Goal: Browse casually: Explore the website without a specific task or goal

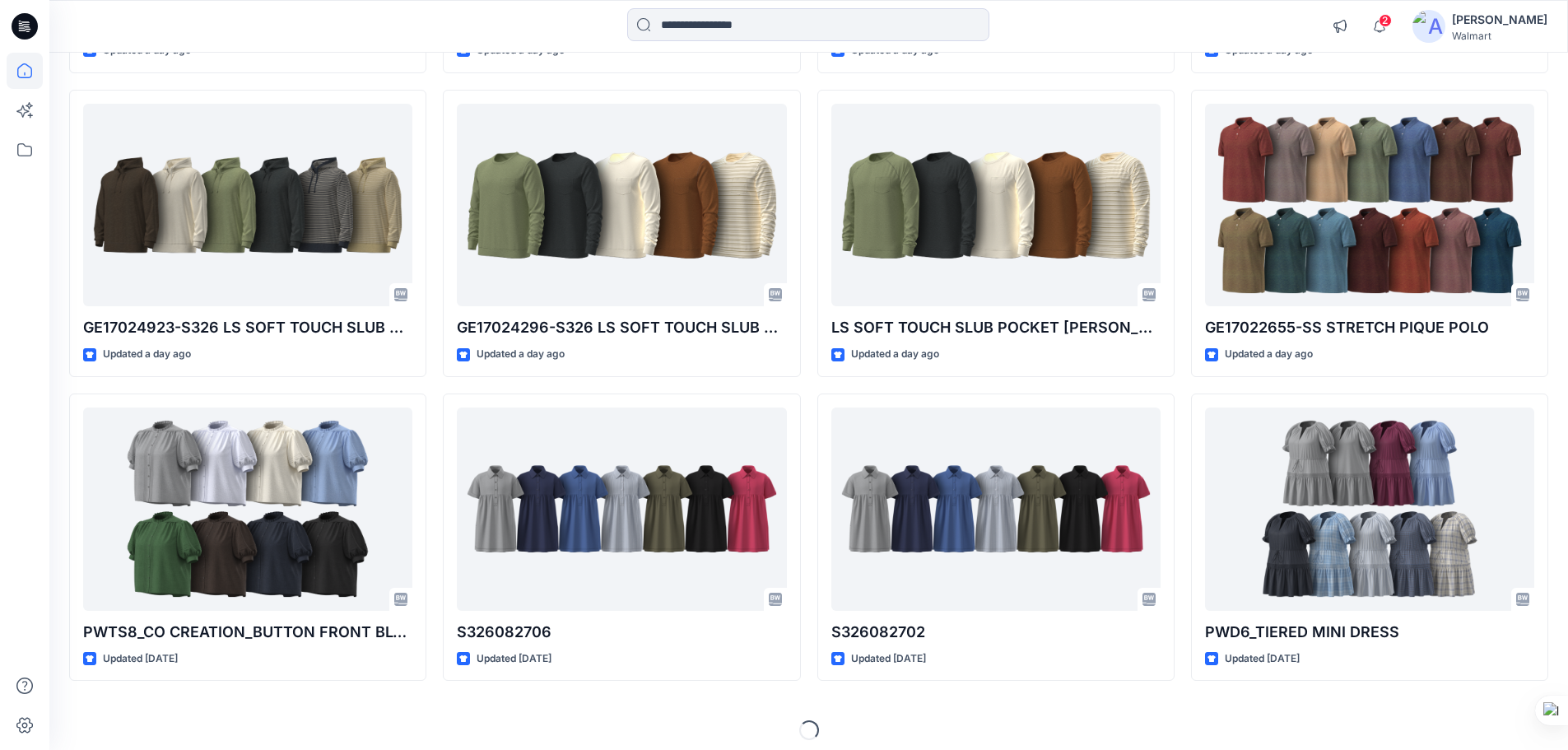
scroll to position [455, 0]
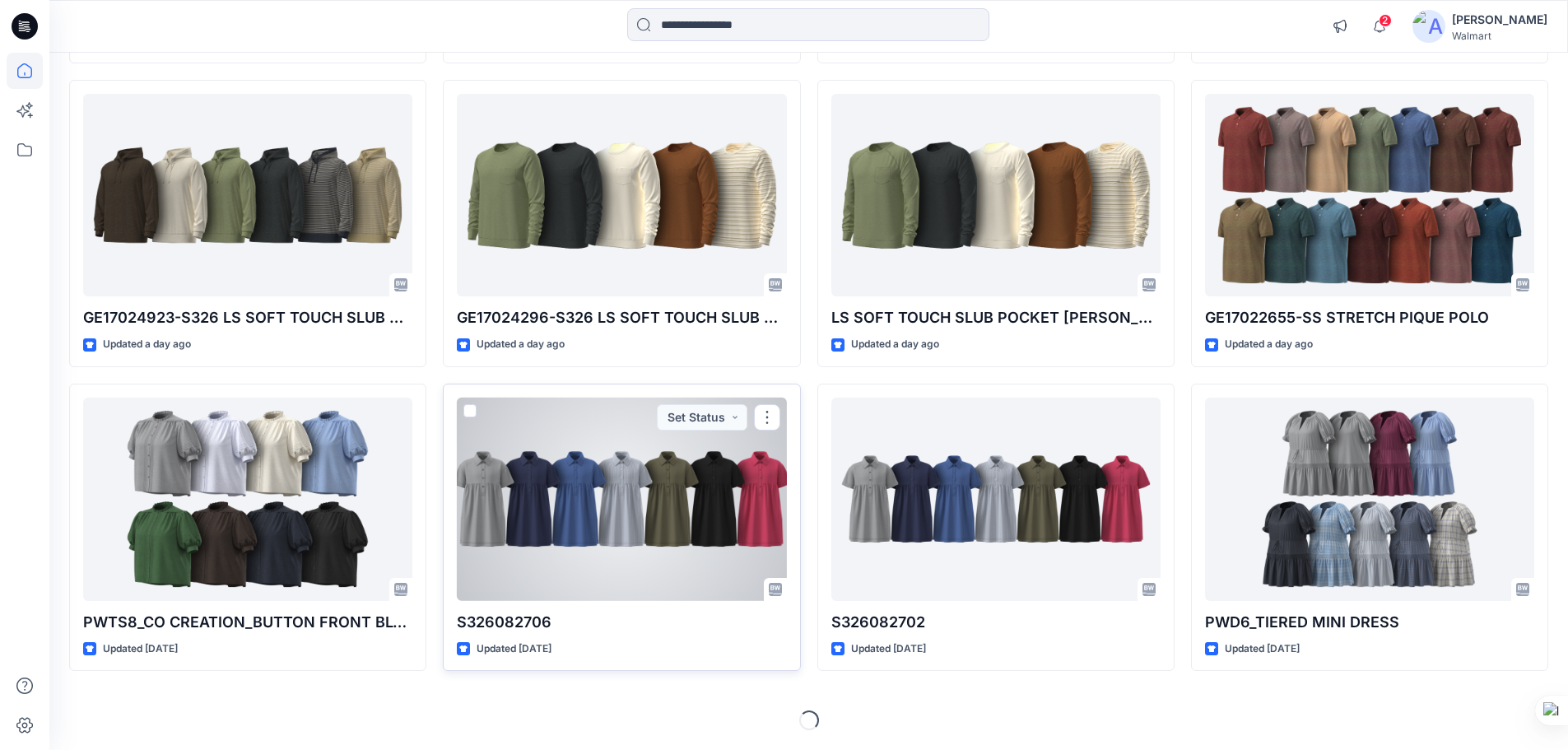
click at [610, 480] on div at bounding box center [620, 499] width 329 height 203
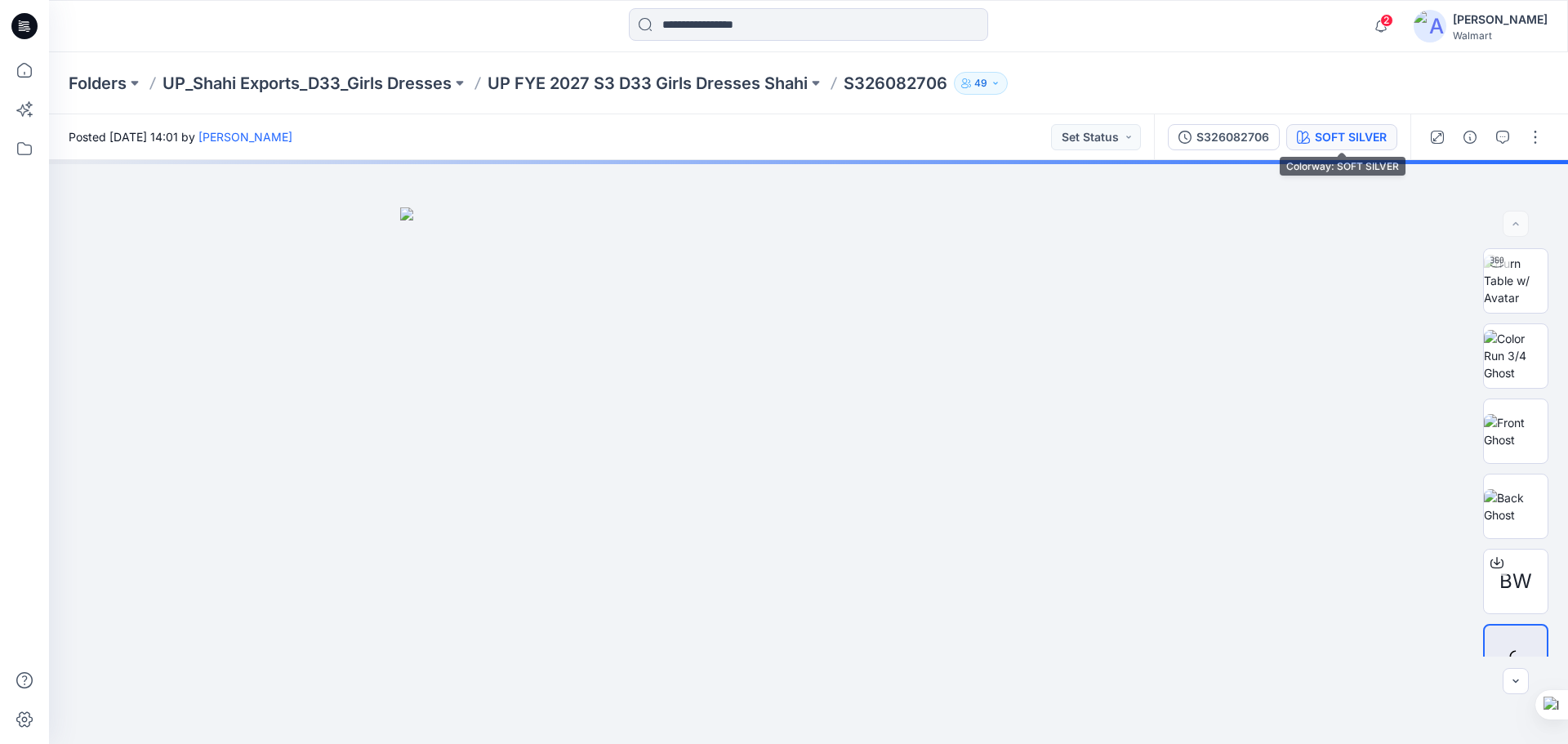
click at [1340, 140] on div "SOFT SILVER" at bounding box center [1350, 137] width 72 height 18
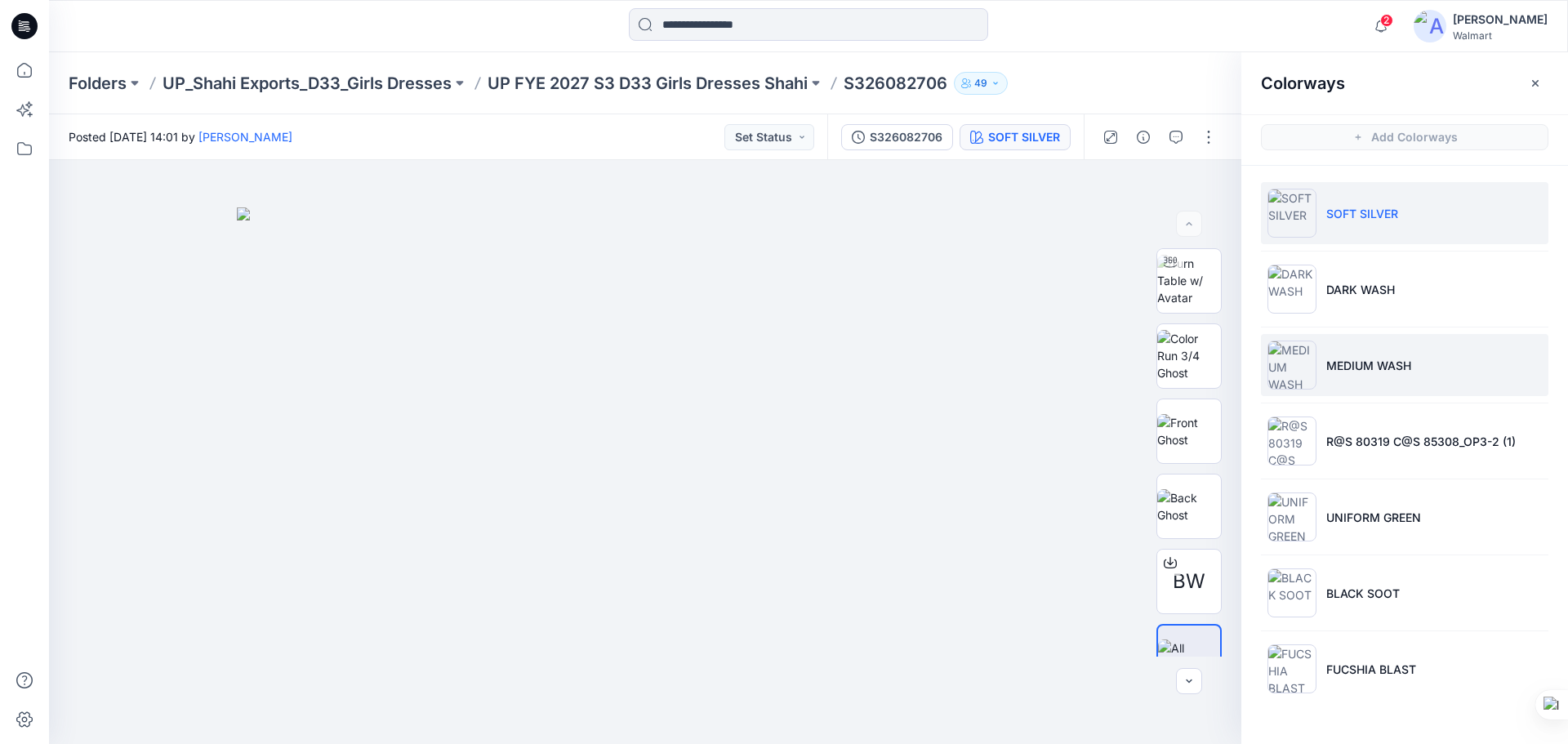
click at [1356, 369] on p "MEDIUM WASH" at bounding box center [1369, 365] width 85 height 17
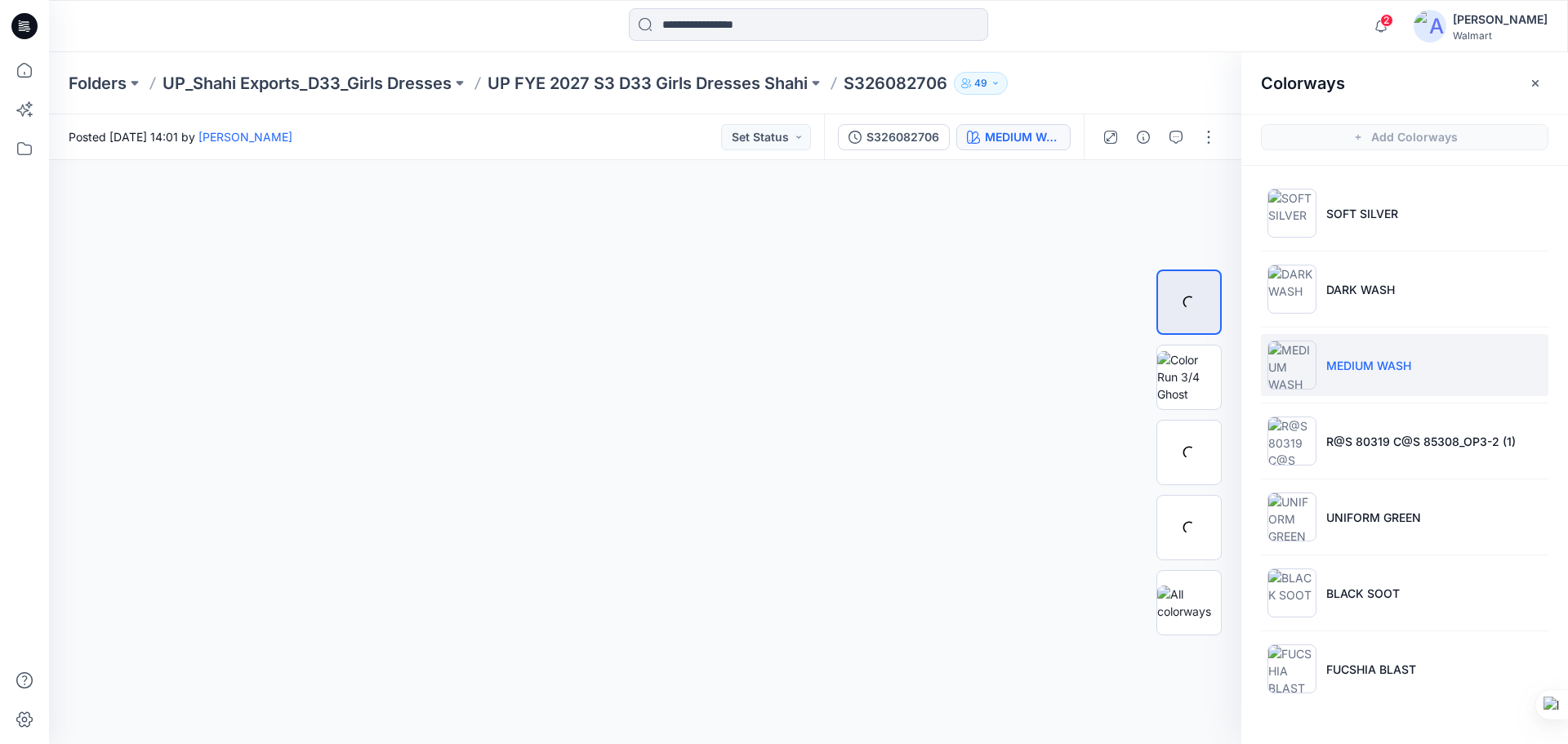
click at [1296, 372] on img at bounding box center [1292, 365] width 49 height 49
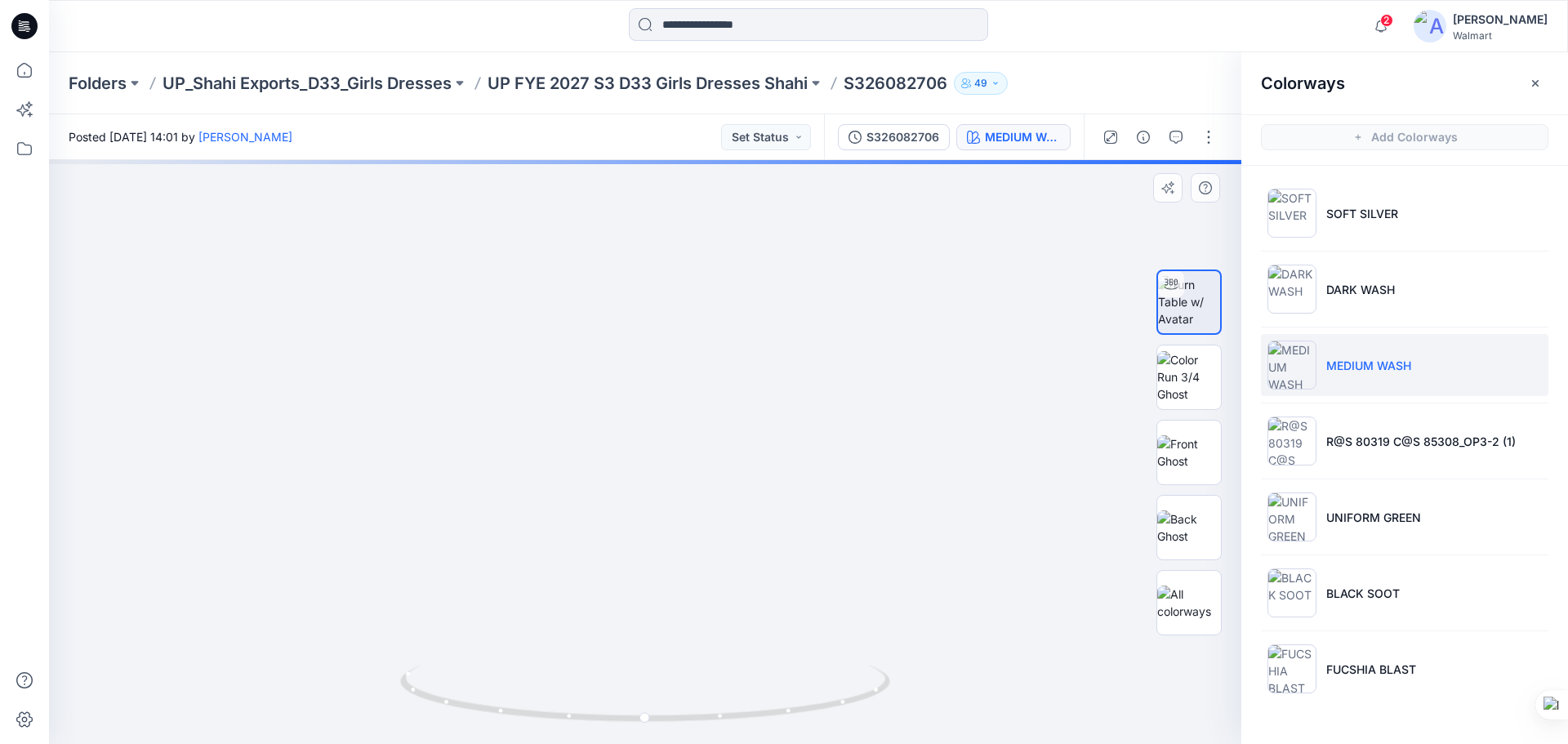
drag, startPoint x: 718, startPoint y: 438, endPoint x: 712, endPoint y: 587, distance: 149.1
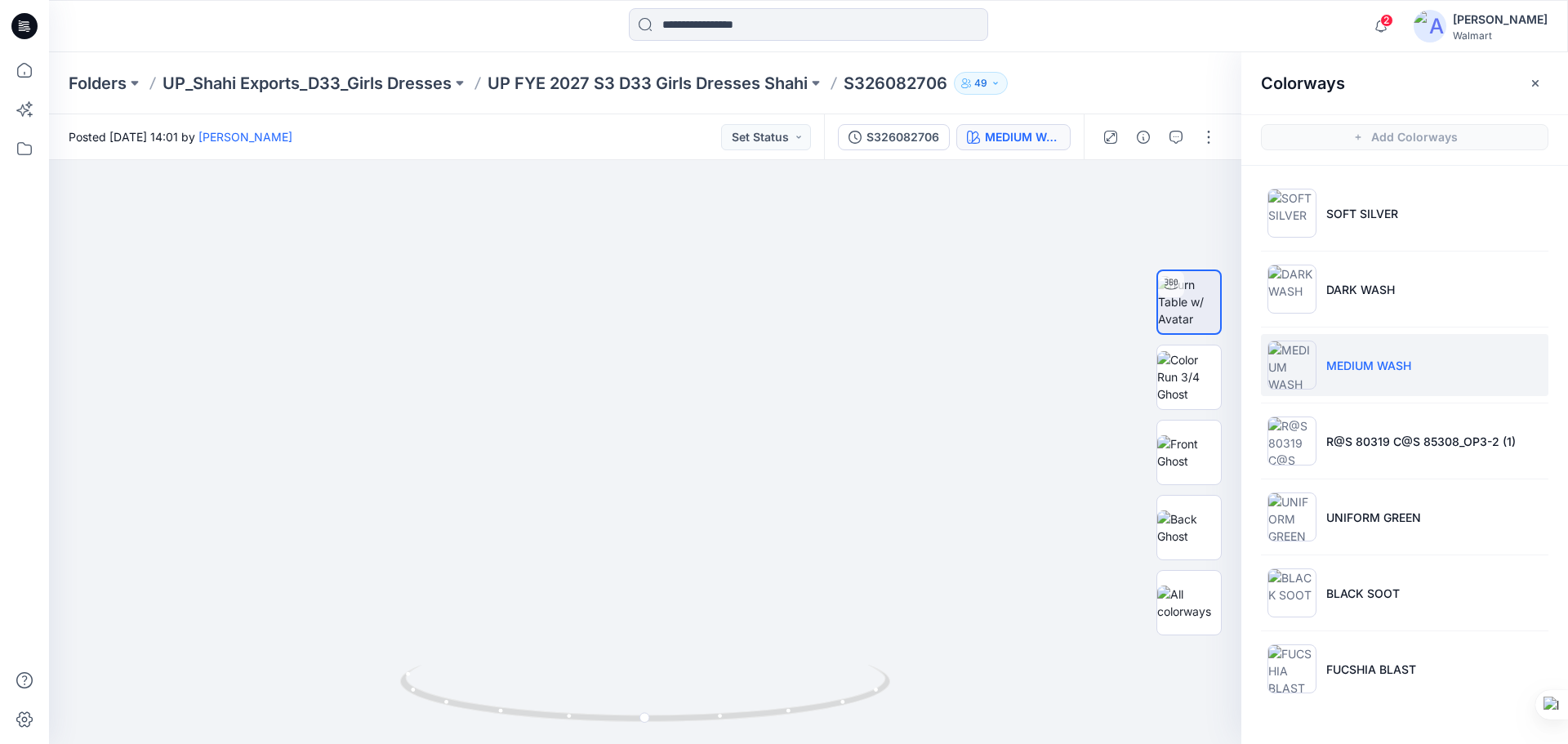
click at [14, 22] on icon at bounding box center [24, 25] width 26 height 26
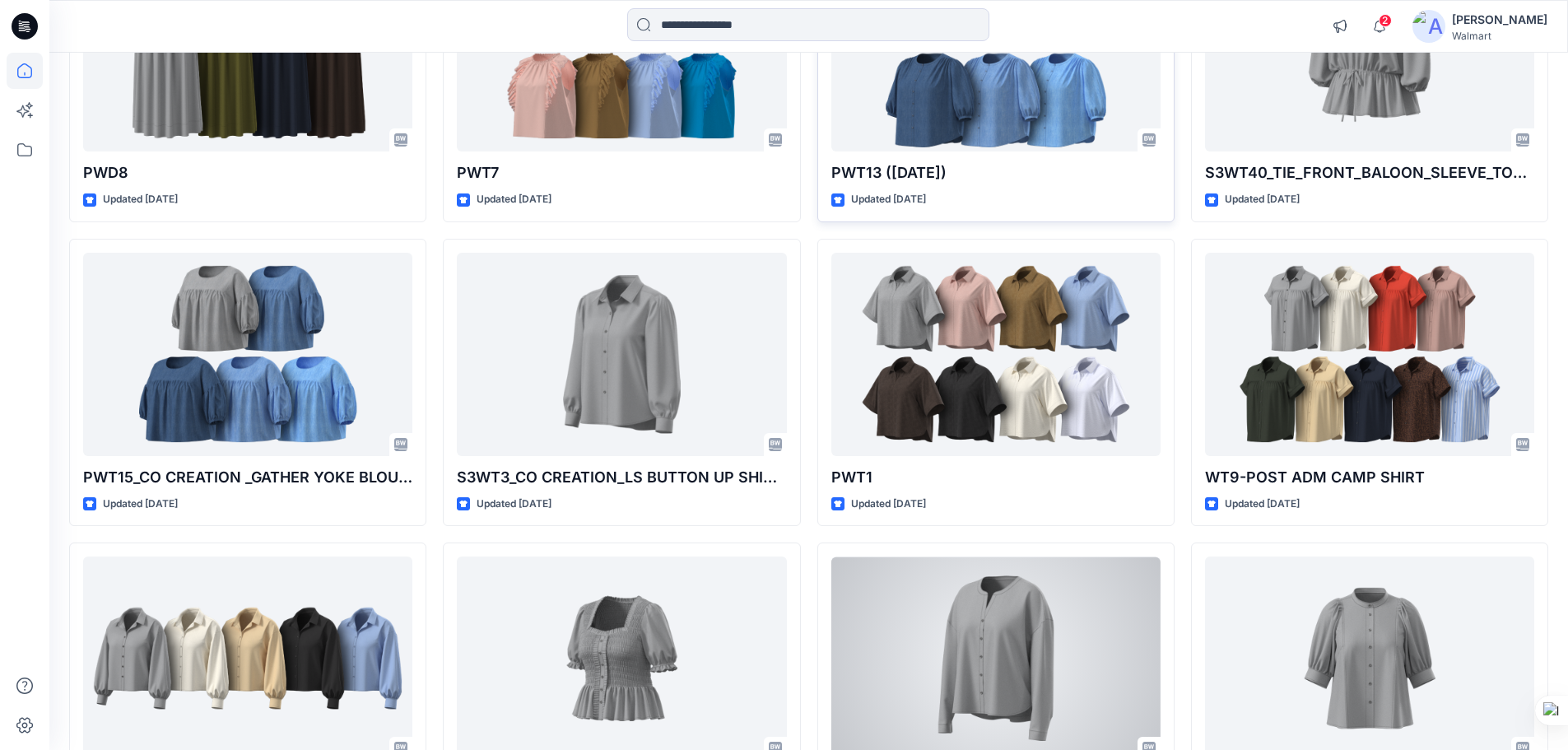
scroll to position [4103, 0]
